Goal: Task Accomplishment & Management: Complete application form

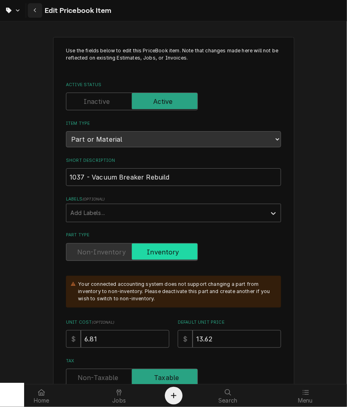
click at [30, 10] on button "Navigate back" at bounding box center [35, 10] width 14 height 14
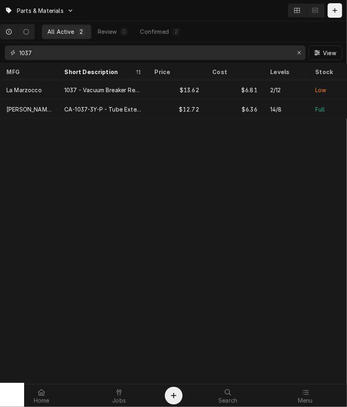
click at [30, 51] on input "1037" at bounding box center [154, 52] width 271 height 14
type input "c300"
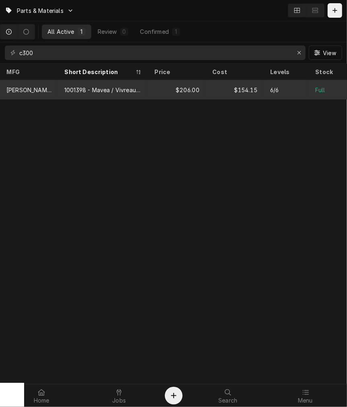
click at [43, 84] on div "Chris Coffee" at bounding box center [29, 89] width 58 height 19
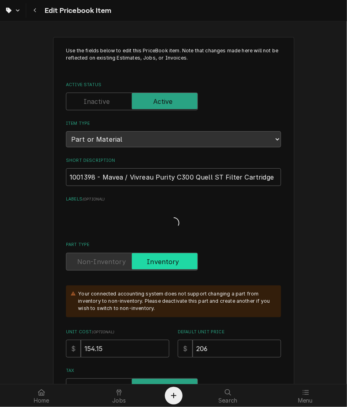
type textarea "x"
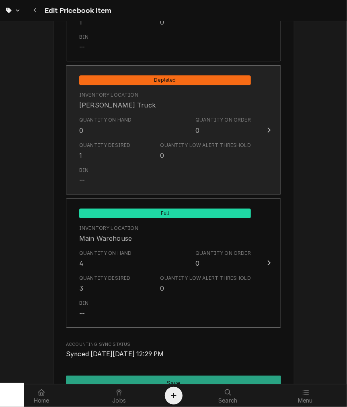
scroll to position [956, 0]
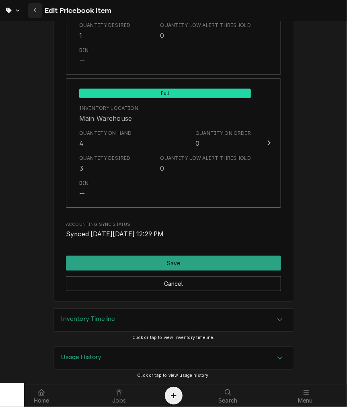
click at [37, 9] on div "Navigate back" at bounding box center [35, 10] width 8 height 8
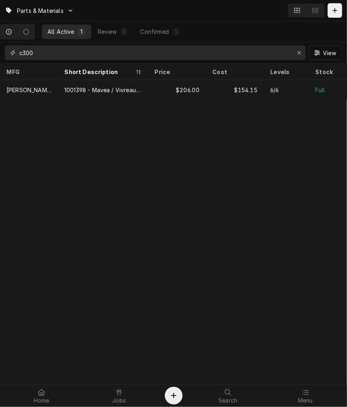
click at [118, 54] on input "c300" at bounding box center [154, 52] width 271 height 14
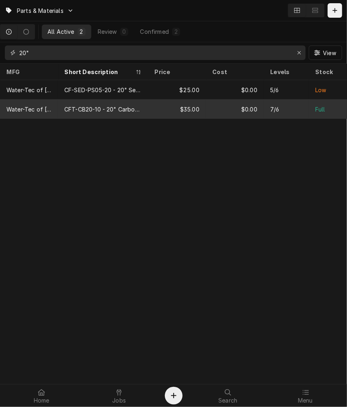
type input "20""
click at [114, 110] on div "CFT-CB20-10 - 20" Carbon Filter" at bounding box center [102, 109] width 77 height 8
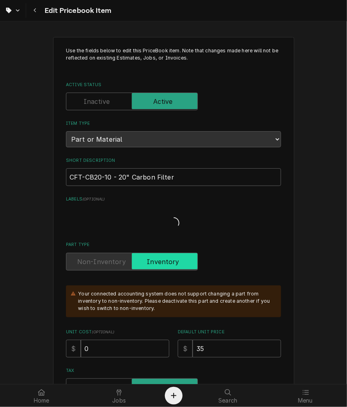
type textarea "x"
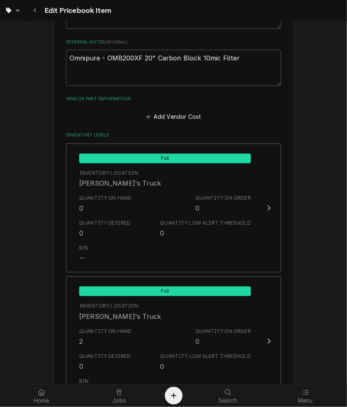
scroll to position [522, 0]
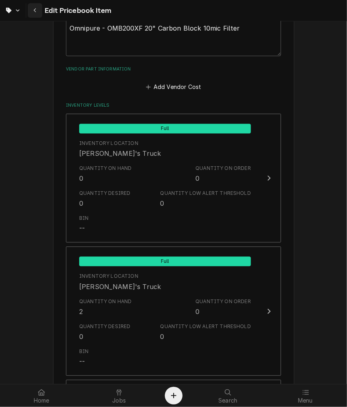
click at [35, 12] on icon "Navigate back" at bounding box center [34, 10] width 2 height 4
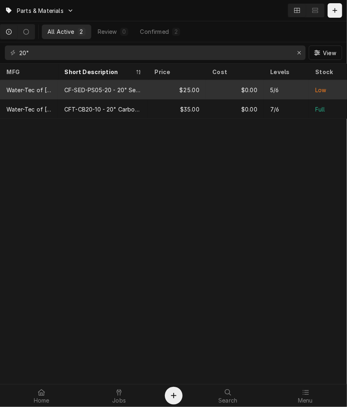
click at [89, 86] on div "CF-SED-PS05-20 - 20" Sediment Filter" at bounding box center [102, 90] width 77 height 8
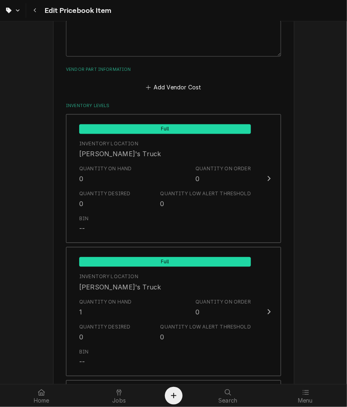
scroll to position [522, 0]
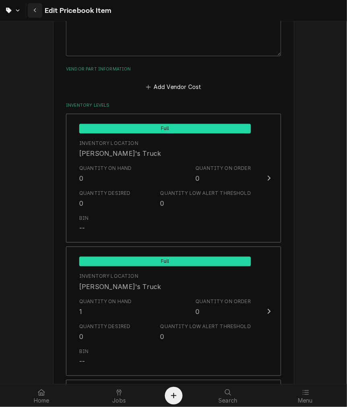
click at [35, 14] on div "Navigate back" at bounding box center [35, 10] width 8 height 8
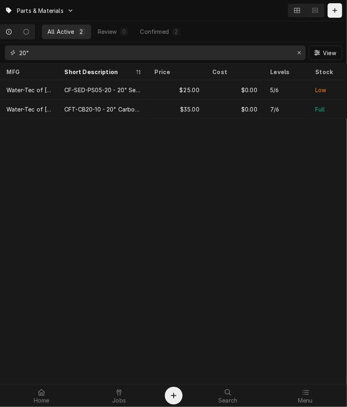
click at [27, 51] on input "20"" at bounding box center [154, 52] width 271 height 14
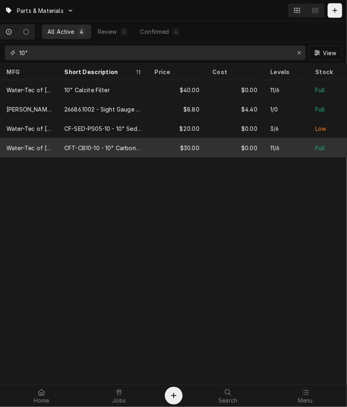
type input "10""
click at [99, 144] on div "CFT-CB10-10 - 10" Carbon Filter" at bounding box center [102, 148] width 77 height 8
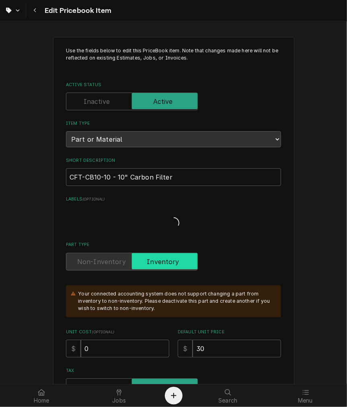
type textarea "x"
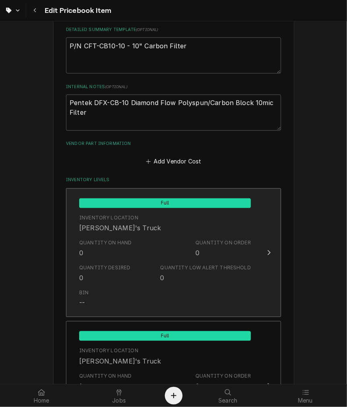
scroll to position [522, 0]
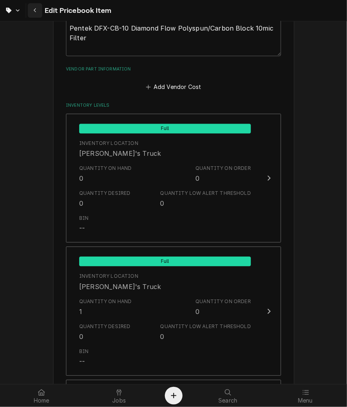
click at [31, 11] on div "Navigate back" at bounding box center [35, 10] width 8 height 8
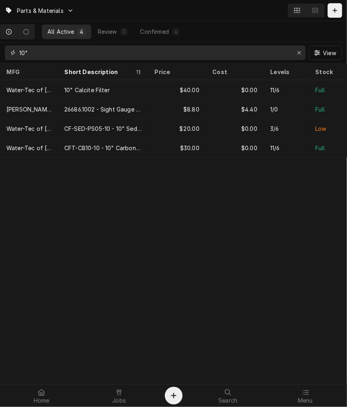
click at [57, 49] on input "10"" at bounding box center [154, 52] width 271 height 14
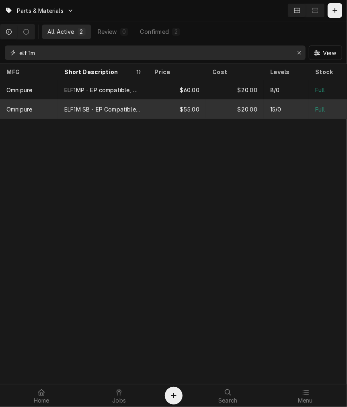
type input "elf 1m"
click at [82, 113] on div "ELF1M SB - EP Compatible without Scale Inhibator, Omnipure" at bounding box center [103, 108] width 90 height 19
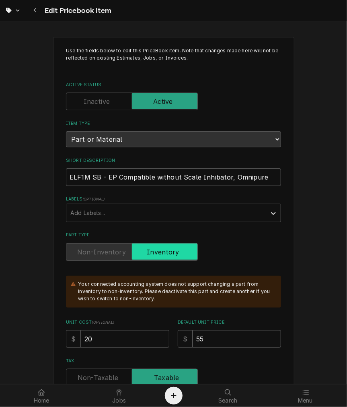
type textarea "x"
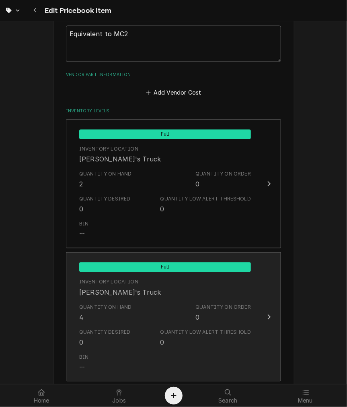
scroll to position [596, 0]
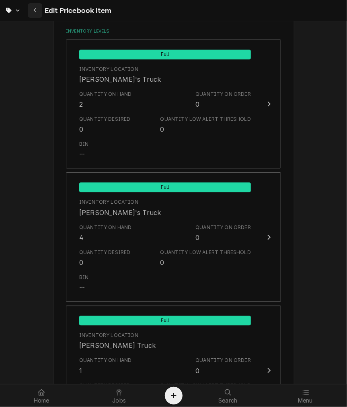
click at [35, 14] on div "Navigate back" at bounding box center [35, 10] width 8 height 8
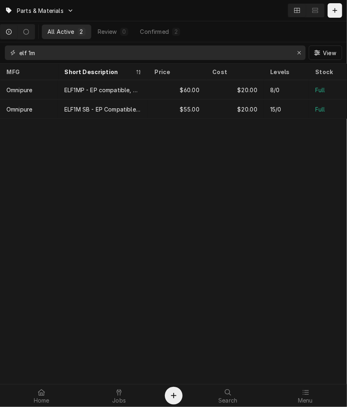
click at [45, 55] on input "elf 1m" at bounding box center [154, 52] width 271 height 14
click at [44, 55] on input "elf 1m" at bounding box center [154, 52] width 271 height 14
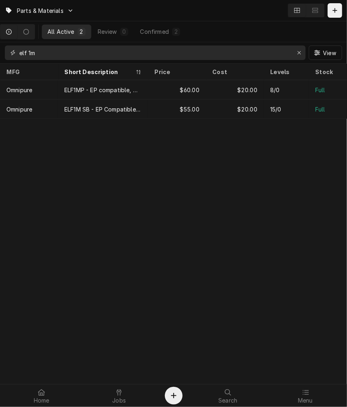
type input "k"
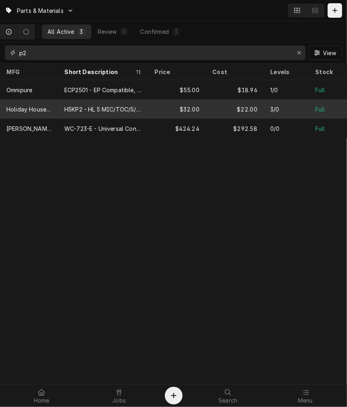
type input "p2"
click at [68, 110] on div "H5KP2 - HL 5 MIC/TOC/S/SC/2KG/6 MOS" at bounding box center [102, 109] width 77 height 8
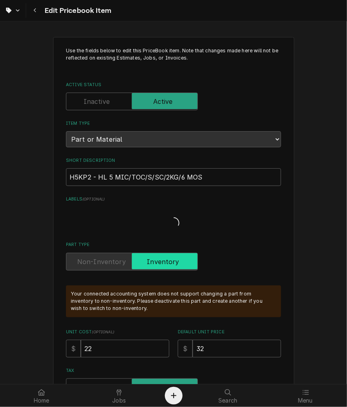
type textarea "x"
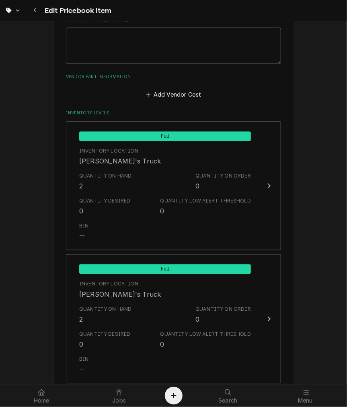
scroll to position [596, 0]
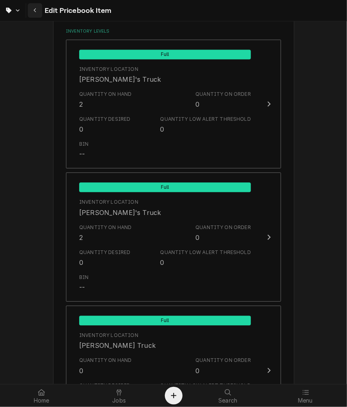
click at [37, 9] on div "Navigate back" at bounding box center [35, 10] width 8 height 8
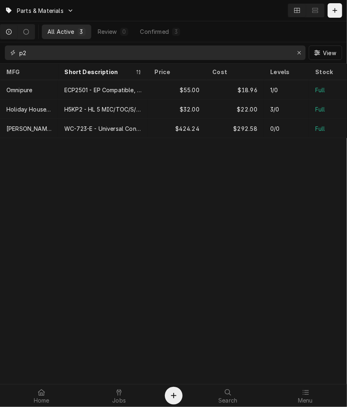
click at [41, 50] on input "p2" at bounding box center [154, 52] width 271 height 14
type input "k"
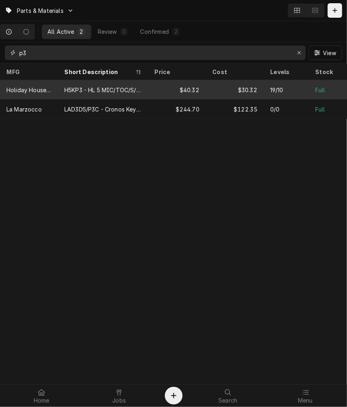
type input "p3"
click at [72, 93] on div "H5KP3 - HL 5 MIC/TOC/S/SC/3KG/6 MOS" at bounding box center [102, 90] width 77 height 8
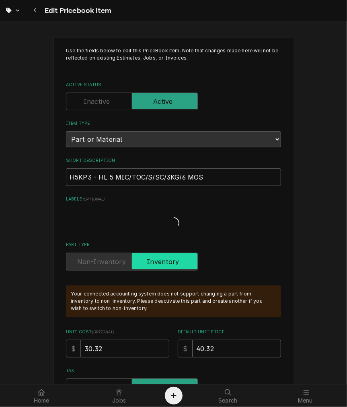
type textarea "x"
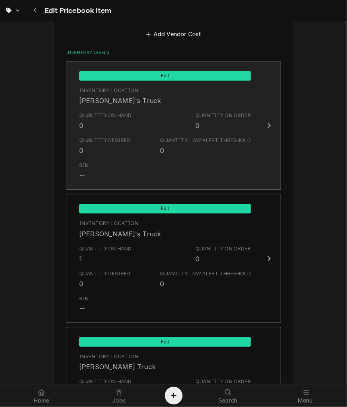
scroll to position [596, 0]
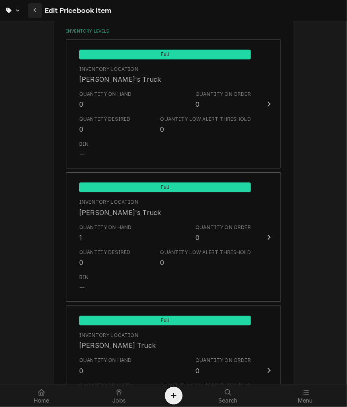
click at [39, 10] on div "Navigate back" at bounding box center [35, 10] width 8 height 8
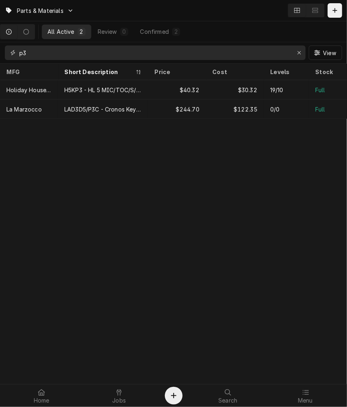
drag, startPoint x: 46, startPoint y: 51, endPoint x: -66, endPoint y: 44, distance: 111.7
click at [0, 44] on html "Parts & Materials All Active 2 Review 0 Confirmed 2 p3 View MFG Short Descripti…" at bounding box center [173, 203] width 347 height 407
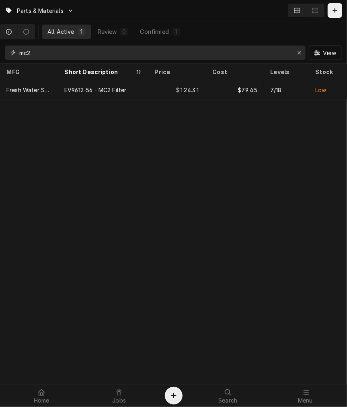
type input "mc2"
click at [56, 85] on div "Fresh Water Systems" at bounding box center [29, 89] width 58 height 19
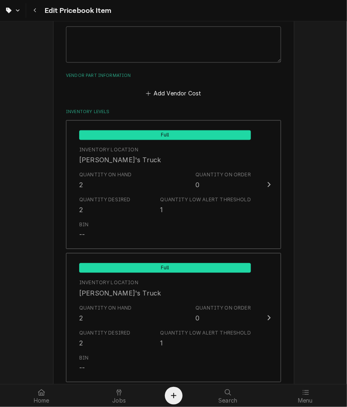
scroll to position [522, 0]
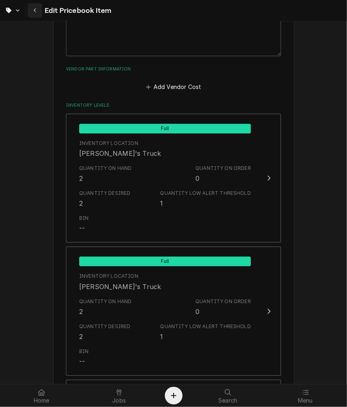
click at [30, 8] on button "Navigate back" at bounding box center [35, 10] width 14 height 14
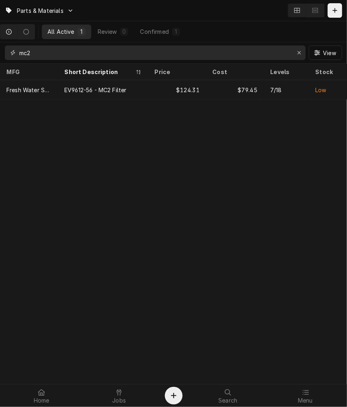
click at [31, 50] on input "mc2" at bounding box center [154, 52] width 271 height 14
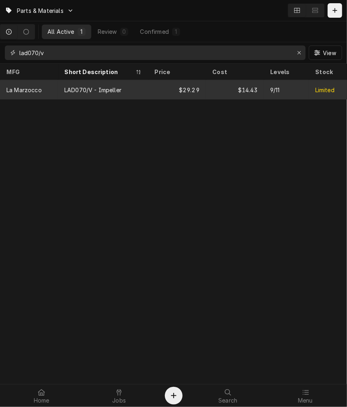
type input "lad070/v"
click at [87, 87] on div "LAD070/V - Impeller" at bounding box center [92, 90] width 57 height 8
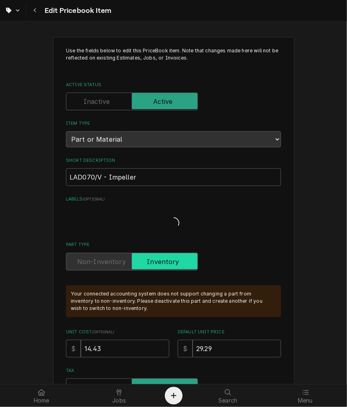
type textarea "x"
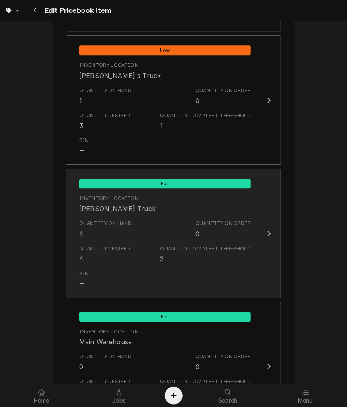
scroll to position [882, 0]
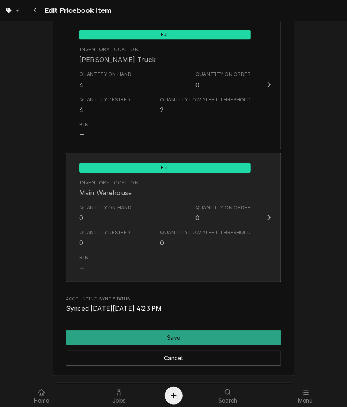
click at [146, 245] on div "Quantity Desired 0 Quantity Low Alert Threshold 0" at bounding box center [165, 238] width 172 height 25
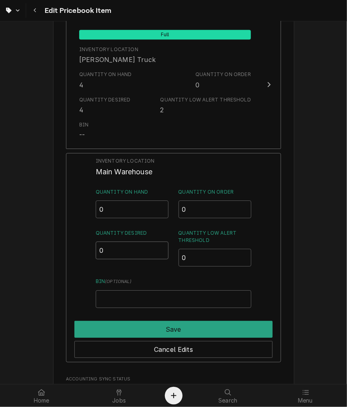
click at [134, 252] on input "0" at bounding box center [132, 250] width 73 height 18
type input "02"
click at [199, 257] on input "0" at bounding box center [215, 258] width 73 height 18
type input "01"
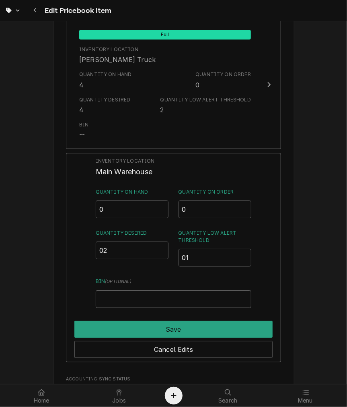
click at [181, 303] on input "Bin ( optional )" at bounding box center [174, 299] width 156 height 18
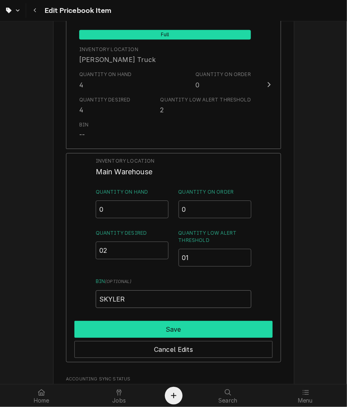
type input "SKYLER"
click at [156, 333] on button "Save" at bounding box center [173, 329] width 198 height 17
type textarea "x"
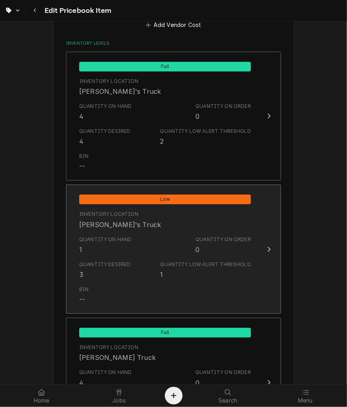
scroll to position [211, 0]
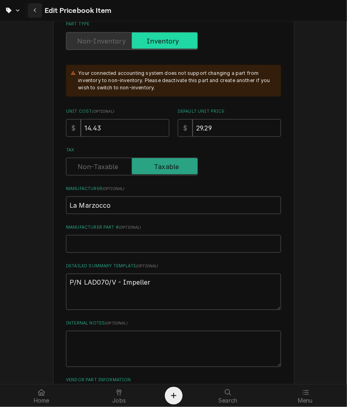
click at [36, 14] on div "Navigate back" at bounding box center [35, 10] width 8 height 8
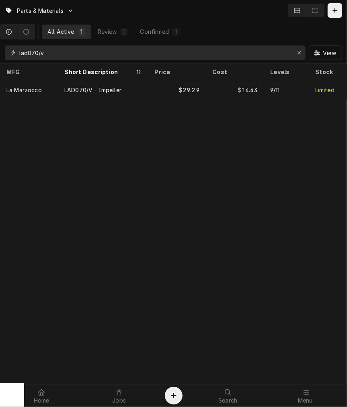
click at [95, 49] on input "lad070/v" at bounding box center [154, 52] width 271 height 14
click at [105, 49] on input "lad070/v" at bounding box center [154, 52] width 271 height 14
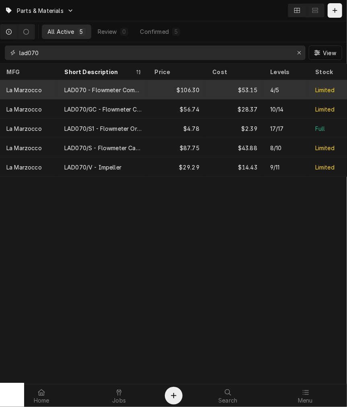
type input "lad070"
click at [105, 93] on div "LAD070 - Flowmeter Complete" at bounding box center [103, 89] width 90 height 19
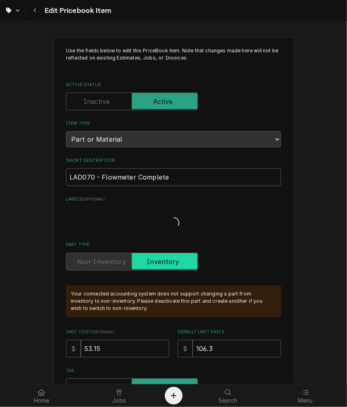
type textarea "x"
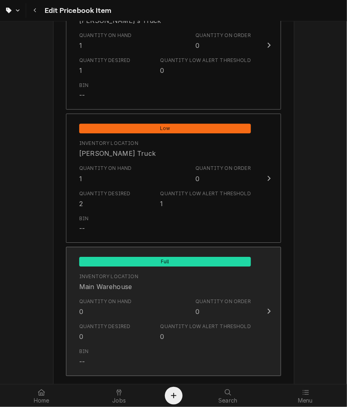
scroll to position [807, 0]
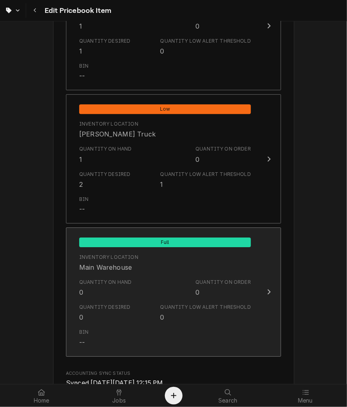
click at [90, 304] on div "Quantity Desired" at bounding box center [105, 306] width 52 height 7
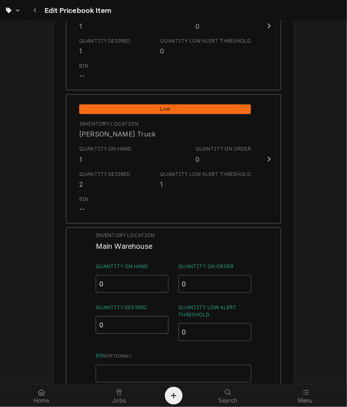
click at [120, 328] on input "0" at bounding box center [132, 325] width 73 height 18
type input "01"
click at [169, 366] on input "Bin ( optional )" at bounding box center [174, 374] width 156 height 18
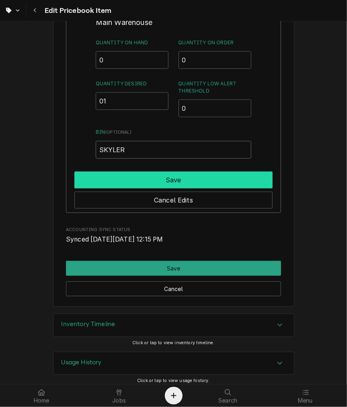
type input "SKYLER"
drag, startPoint x: 170, startPoint y: 182, endPoint x: 186, endPoint y: 224, distance: 44.7
click at [171, 183] on button "Save" at bounding box center [173, 179] width 198 height 17
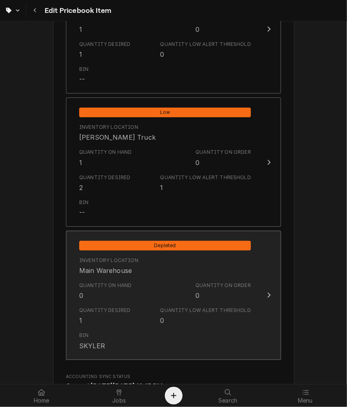
scroll to position [807, 0]
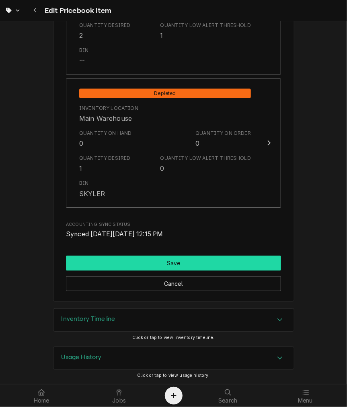
click at [130, 260] on button "Save" at bounding box center [173, 263] width 215 height 15
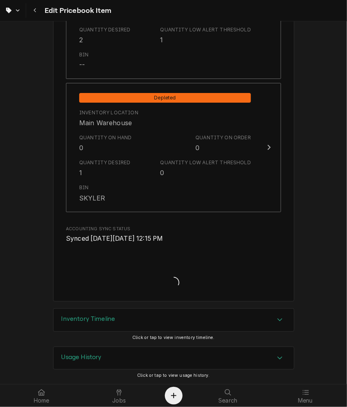
type textarea "x"
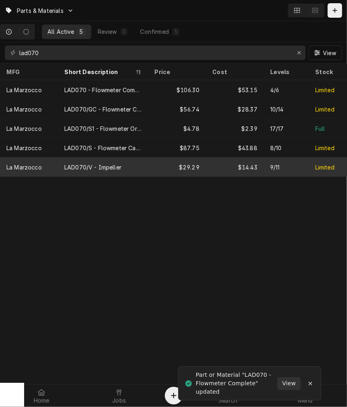
click at [62, 166] on div "LAD070/V - Impeller" at bounding box center [103, 166] width 90 height 19
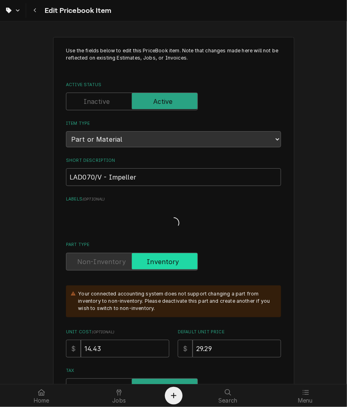
type textarea "x"
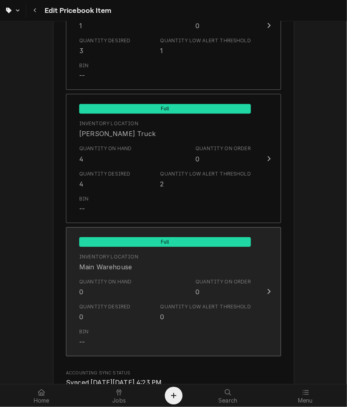
scroll to position [807, 0]
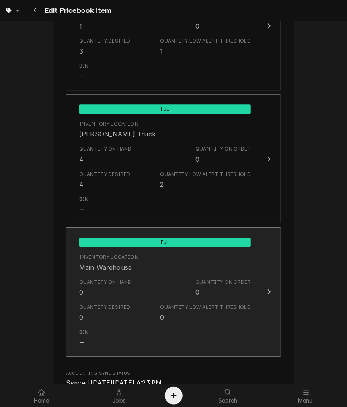
click at [105, 280] on div "Quantity on Hand" at bounding box center [105, 281] width 53 height 7
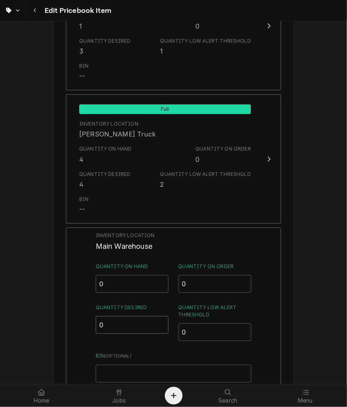
click at [117, 320] on input "0" at bounding box center [132, 325] width 73 height 18
type input "02"
click at [199, 333] on input "0" at bounding box center [215, 332] width 73 height 18
click at [155, 370] on input "Bin ( optional )" at bounding box center [174, 374] width 156 height 18
type input "SKYLER"
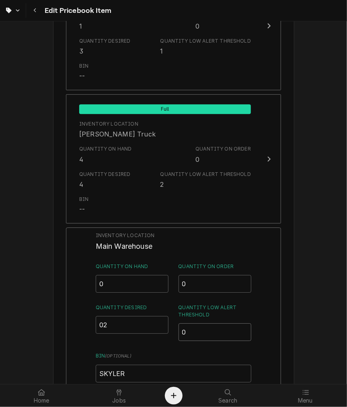
click at [197, 328] on input "0" at bounding box center [215, 332] width 73 height 18
type input "01"
click at [264, 330] on div "Inventory Location Main Warehouse Quantity on Hand 0 Quantity on Order 0 Quanti…" at bounding box center [173, 331] width 215 height 209
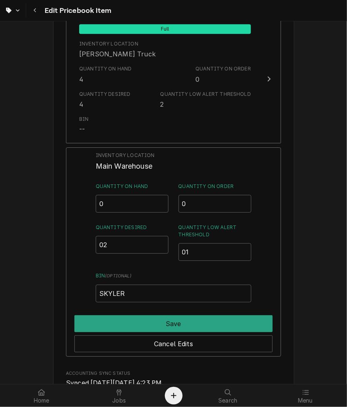
scroll to position [956, 0]
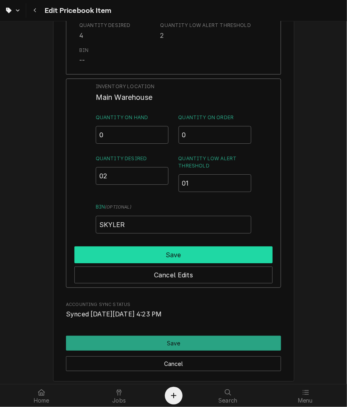
click at [125, 255] on button "Save" at bounding box center [173, 254] width 198 height 17
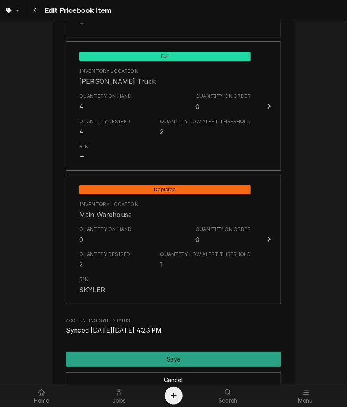
scroll to position [882, 0]
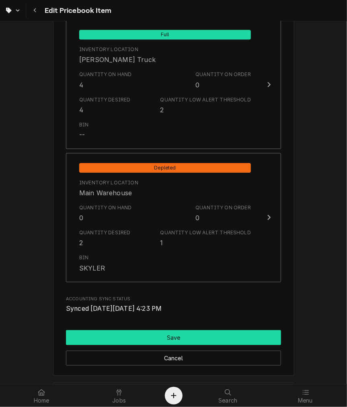
click at [141, 337] on button "Save" at bounding box center [173, 337] width 215 height 15
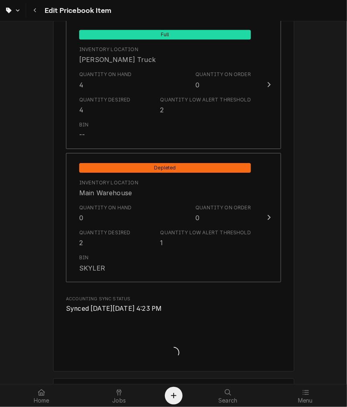
type textarea "x"
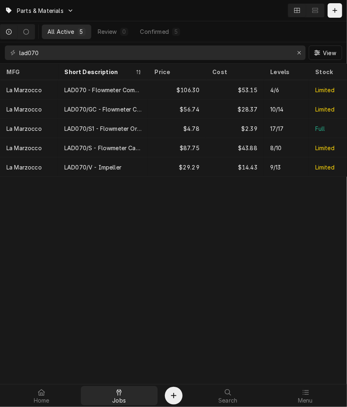
click at [118, 392] on icon at bounding box center [119, 392] width 5 height 6
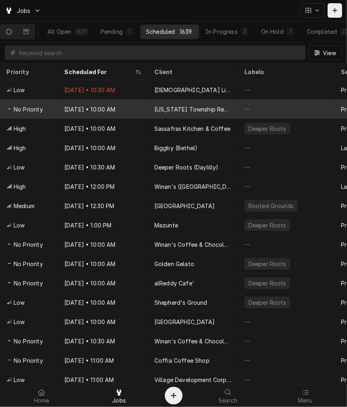
click at [161, 111] on div "[US_STATE] Township RecPlex" at bounding box center [193, 109] width 77 height 8
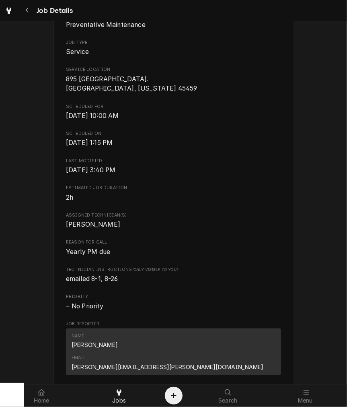
scroll to position [372, 0]
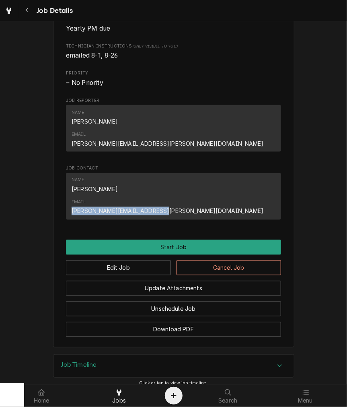
drag, startPoint x: 179, startPoint y: 166, endPoint x: 272, endPoint y: 168, distance: 93.4
click at [272, 174] on div "Name Dana Email dana.frost@washingtontwp.org" at bounding box center [174, 196] width 204 height 44
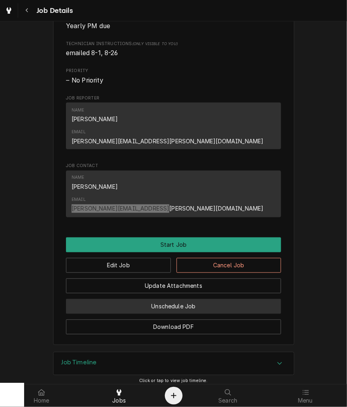
scroll to position [375, 0]
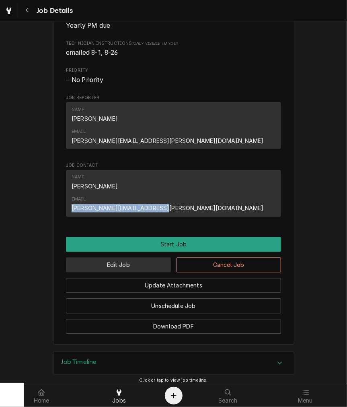
click at [121, 258] on button "Edit Job" at bounding box center [118, 265] width 105 height 15
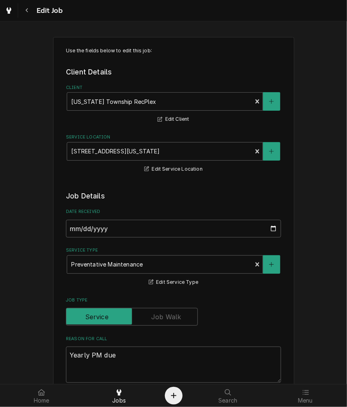
type textarea "x"
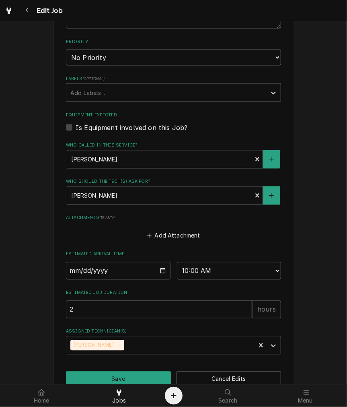
scroll to position [430, 0]
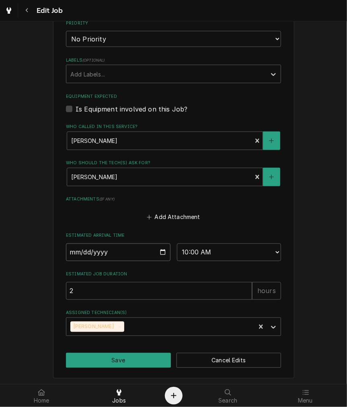
click at [160, 252] on input "2025-09-30" at bounding box center [118, 252] width 105 height 18
type input "2025-10-15"
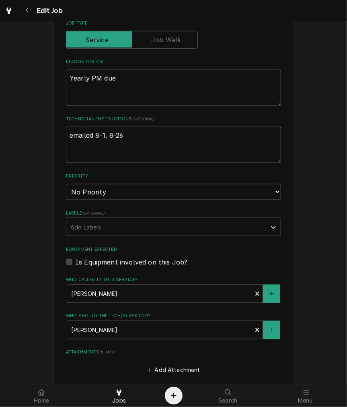
scroll to position [132, 0]
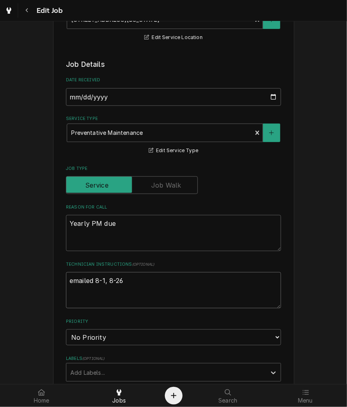
drag, startPoint x: 137, startPoint y: 287, endPoint x: 92, endPoint y: 283, distance: 45.2
click at [92, 283] on textarea "emailed 8-1, 8-26" at bounding box center [173, 290] width 215 height 36
type textarea "x"
type textarea "emailed 9"
type textarea "x"
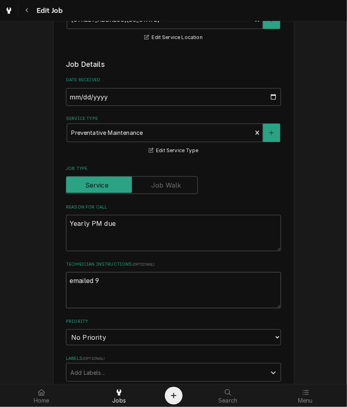
type textarea "emailed 9-"
type textarea "x"
type textarea "emailed 9-3"
type textarea "x"
type textarea "emailed 9-30"
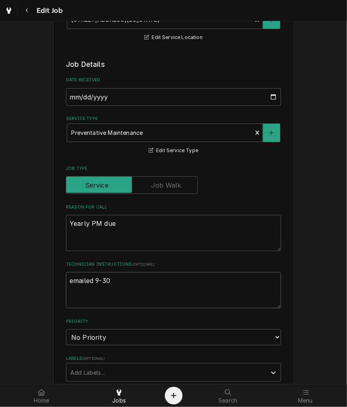
type textarea "x"
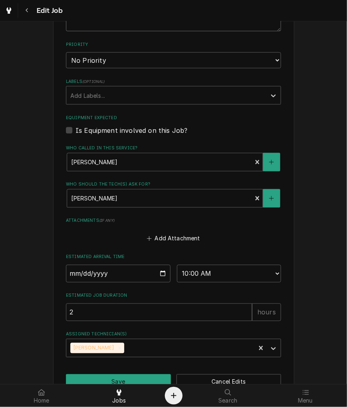
scroll to position [430, 0]
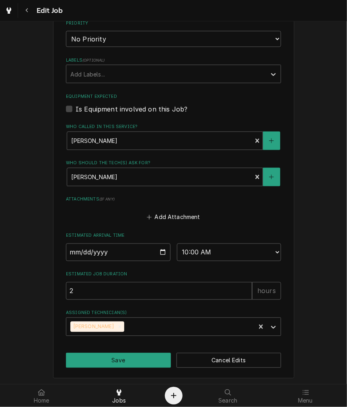
type textarea "emailed 9-30"
click at [93, 38] on select "No Priority Urgent High Medium Low" at bounding box center [173, 39] width 215 height 16
select select "4"
click at [66, 31] on select "No Priority Urgent High Medium Low" at bounding box center [173, 39] width 215 height 16
type textarea "x"
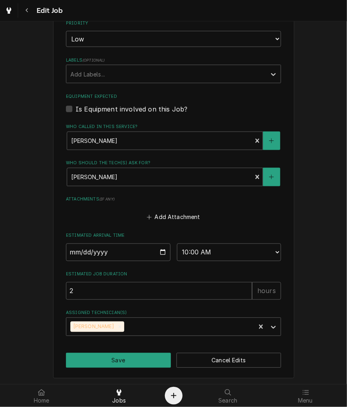
click at [99, 111] on label "Is Equipment involved on this Job?" at bounding box center [132, 109] width 112 height 10
click at [99, 111] on input "Equipment Expected" at bounding box center [183, 113] width 215 height 18
checkbox input "true"
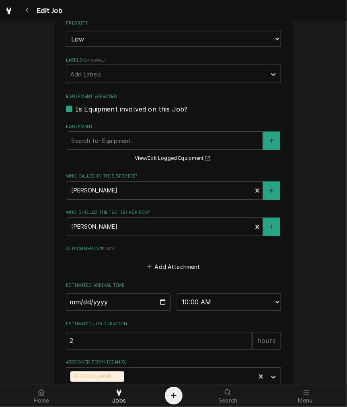
click at [100, 144] on div "Equipment" at bounding box center [165, 141] width 188 height 14
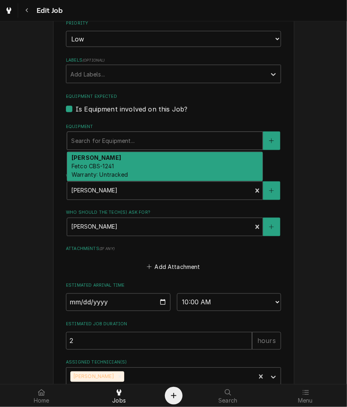
click at [114, 168] on div "Brewer Fetco CBS-1241 Warranty: Untracked" at bounding box center [165, 166] width 196 height 29
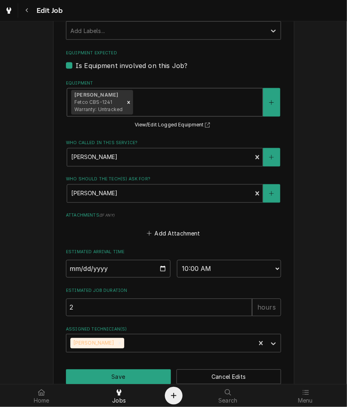
scroll to position [490, 0]
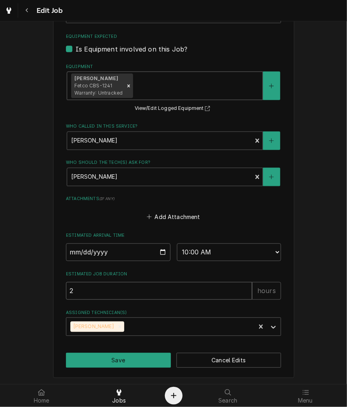
click at [122, 293] on input "2" at bounding box center [159, 291] width 186 height 18
type textarea "x"
type input "1"
type textarea "x"
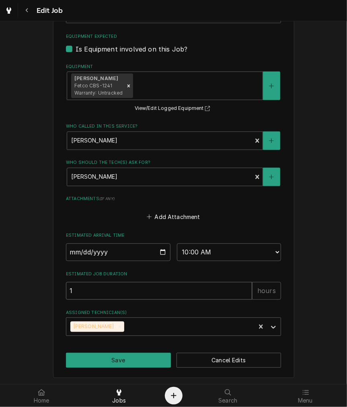
type input "12"
type textarea "x"
type input "12.5"
type textarea "x"
type input "12"
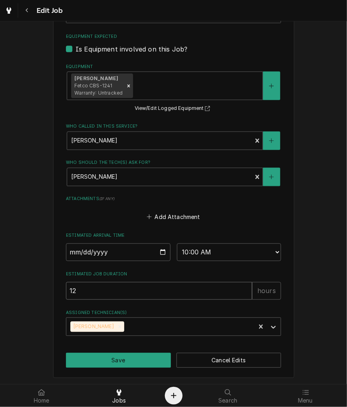
type textarea "x"
type input "1"
type textarea "x"
type input "1.5"
type textarea "x"
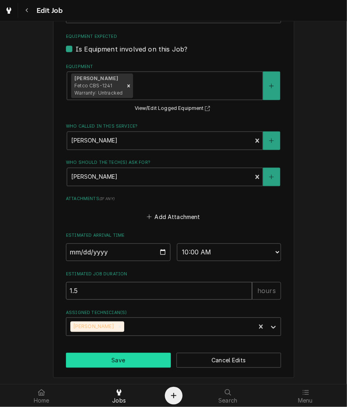
type input "1.5"
click at [122, 361] on button "Save" at bounding box center [118, 360] width 105 height 15
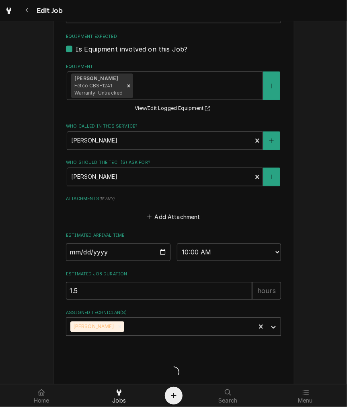
type textarea "x"
